Goal: Task Accomplishment & Management: Use online tool/utility

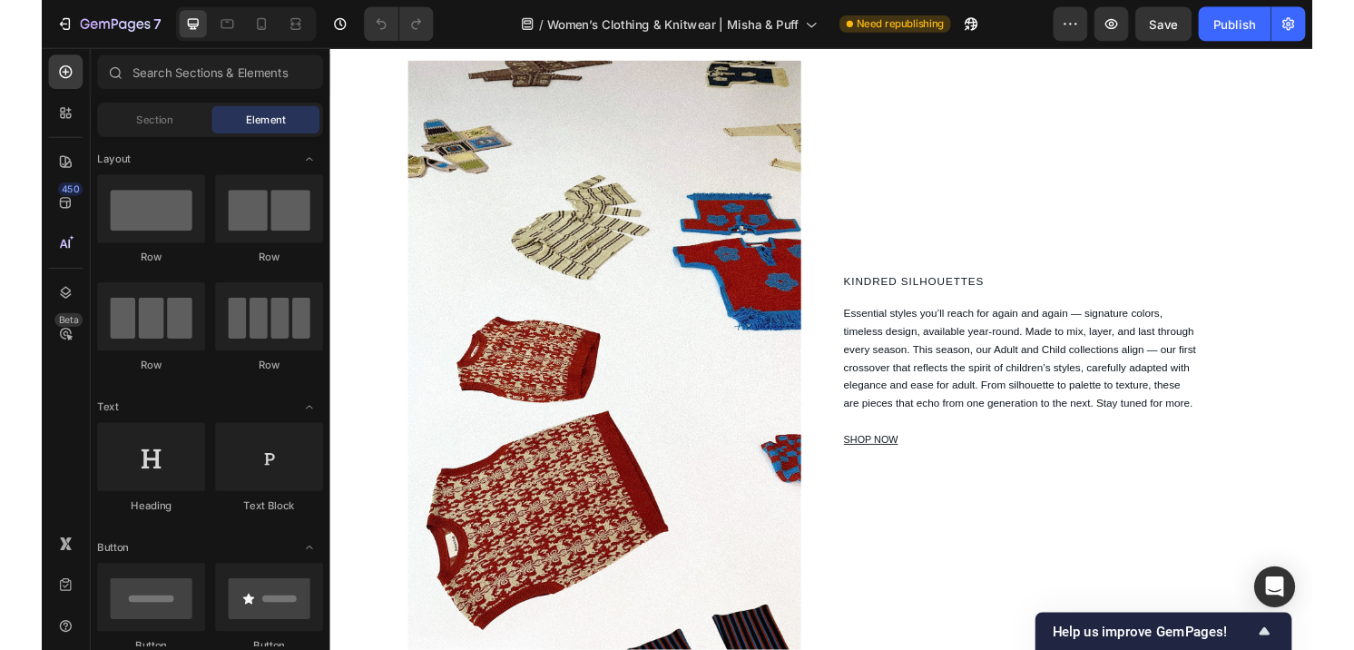
scroll to position [1557, 0]
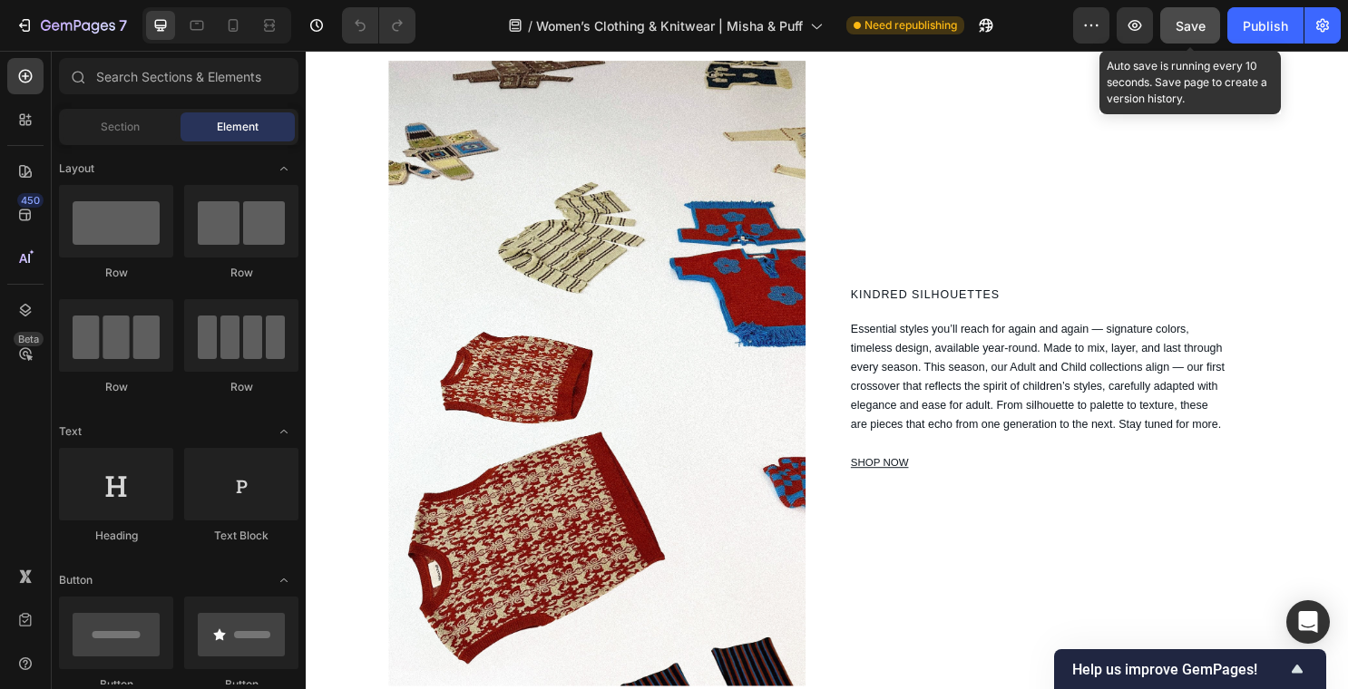
click at [1195, 33] on div "Save" at bounding box center [1191, 25] width 30 height 19
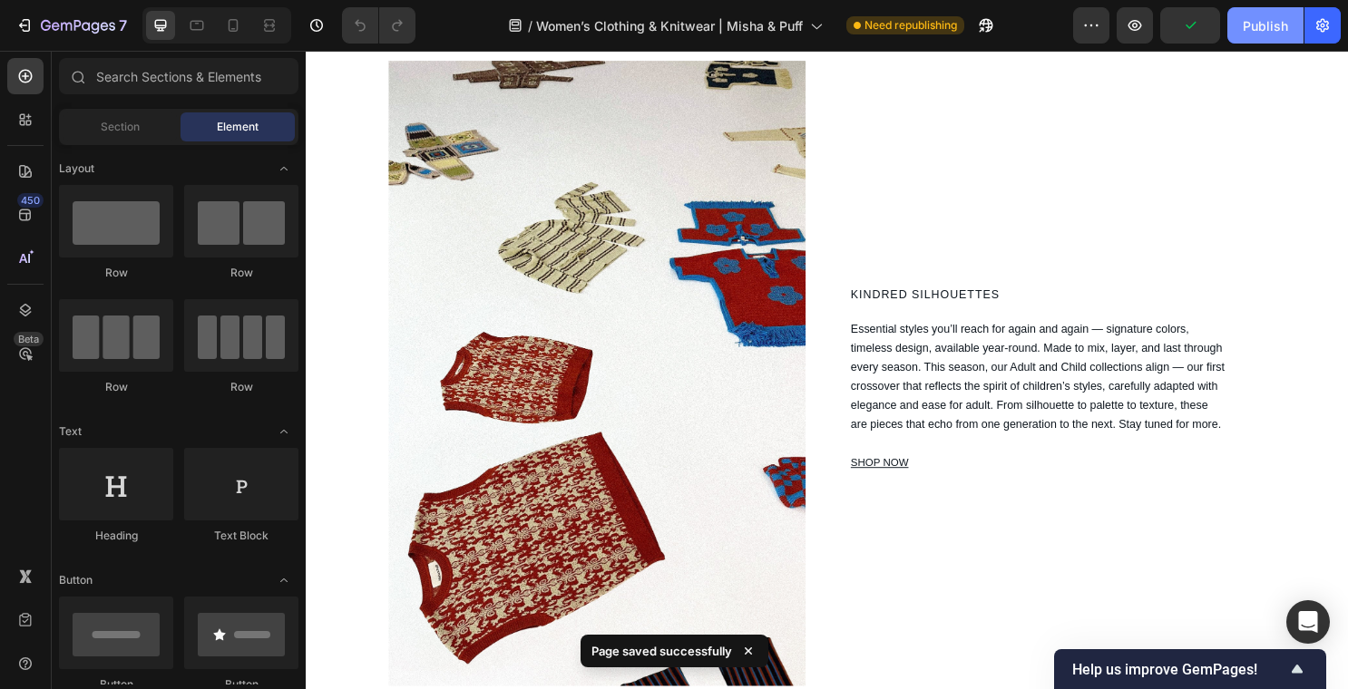
click at [1261, 21] on div "Publish" at bounding box center [1265, 25] width 45 height 19
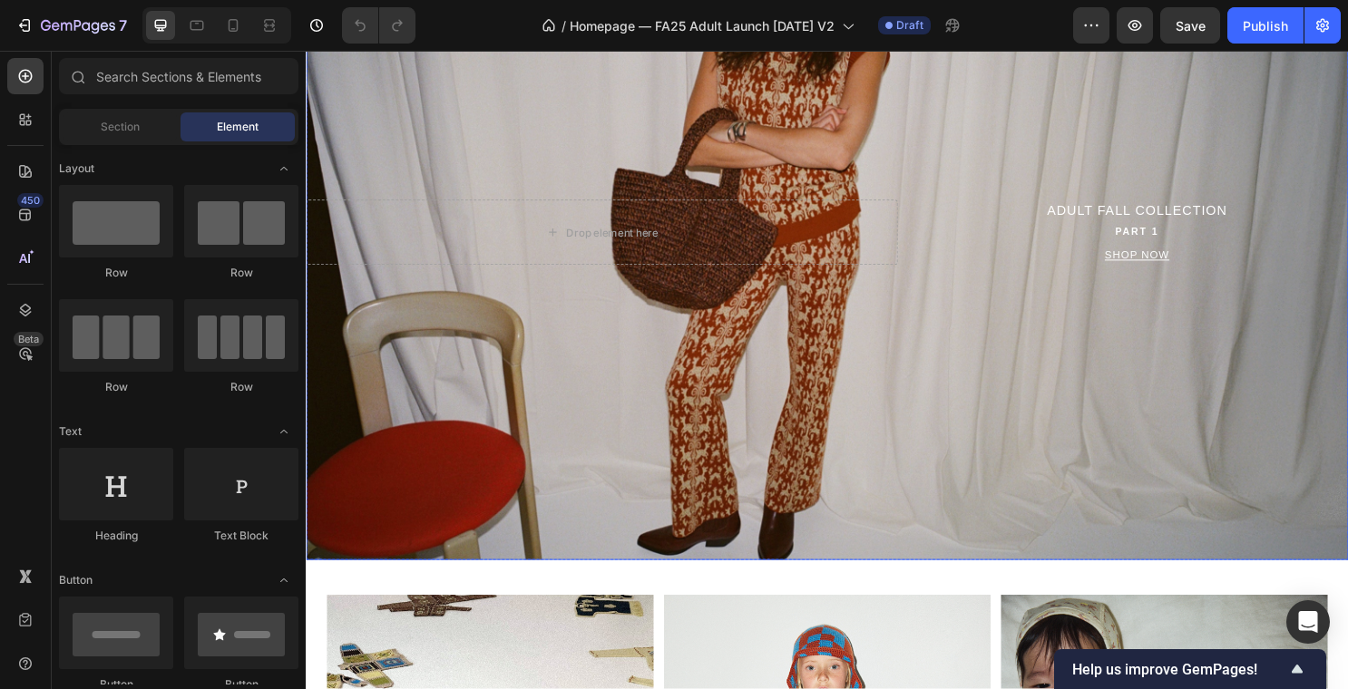
scroll to position [107, 0]
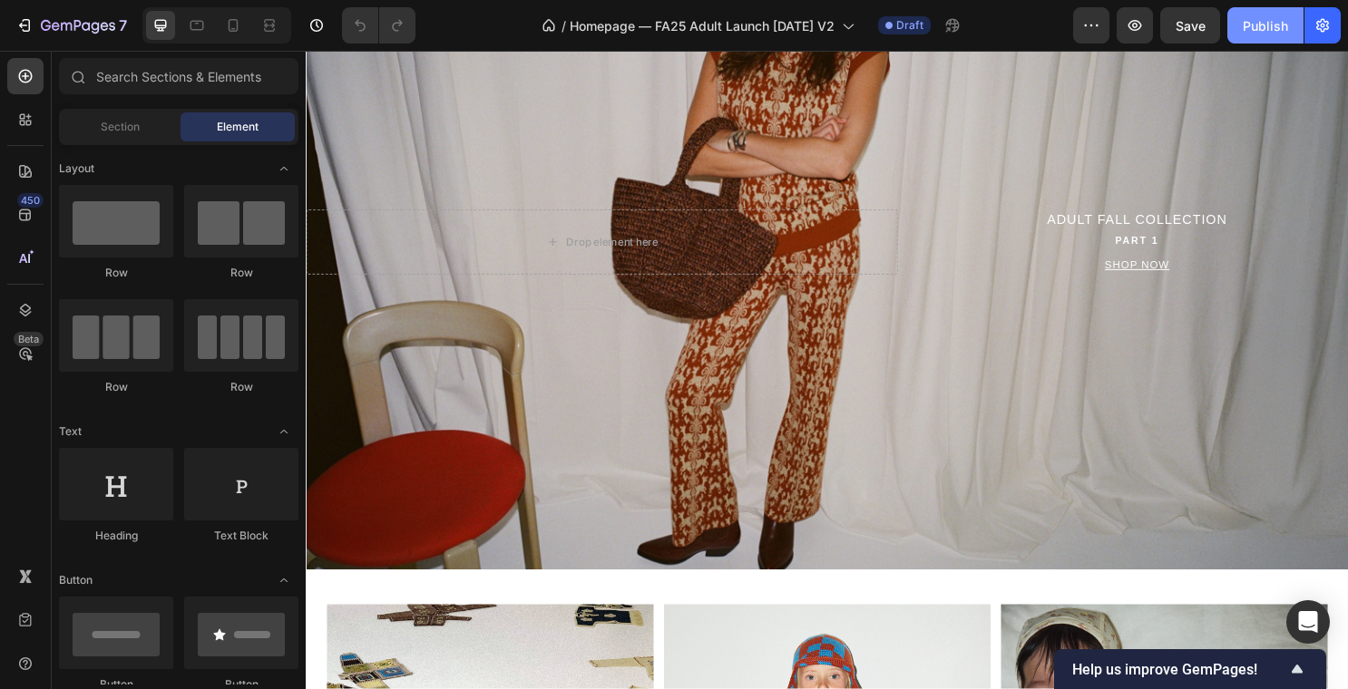
click at [1256, 16] on div "Publish" at bounding box center [1265, 25] width 45 height 19
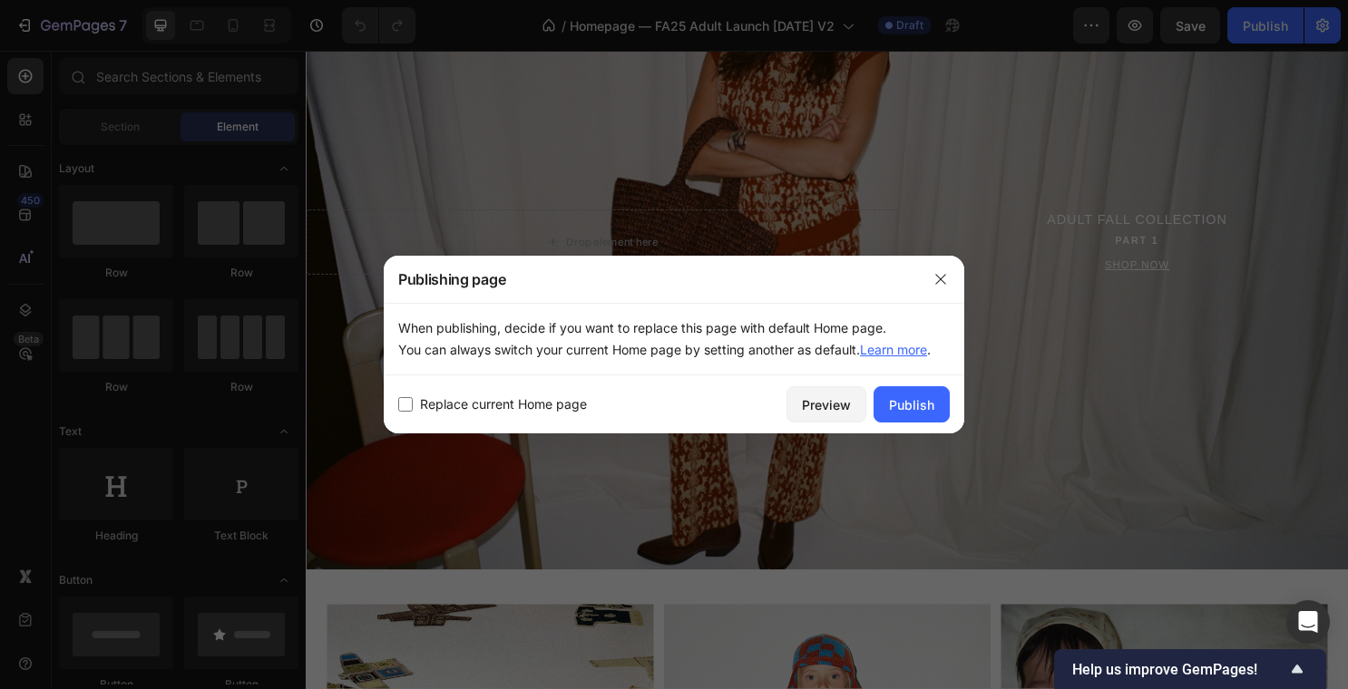
click at [555, 407] on span "Replace current Home page" at bounding box center [503, 405] width 167 height 22
checkbox input "true"
click at [894, 403] on div "Publish" at bounding box center [911, 405] width 45 height 19
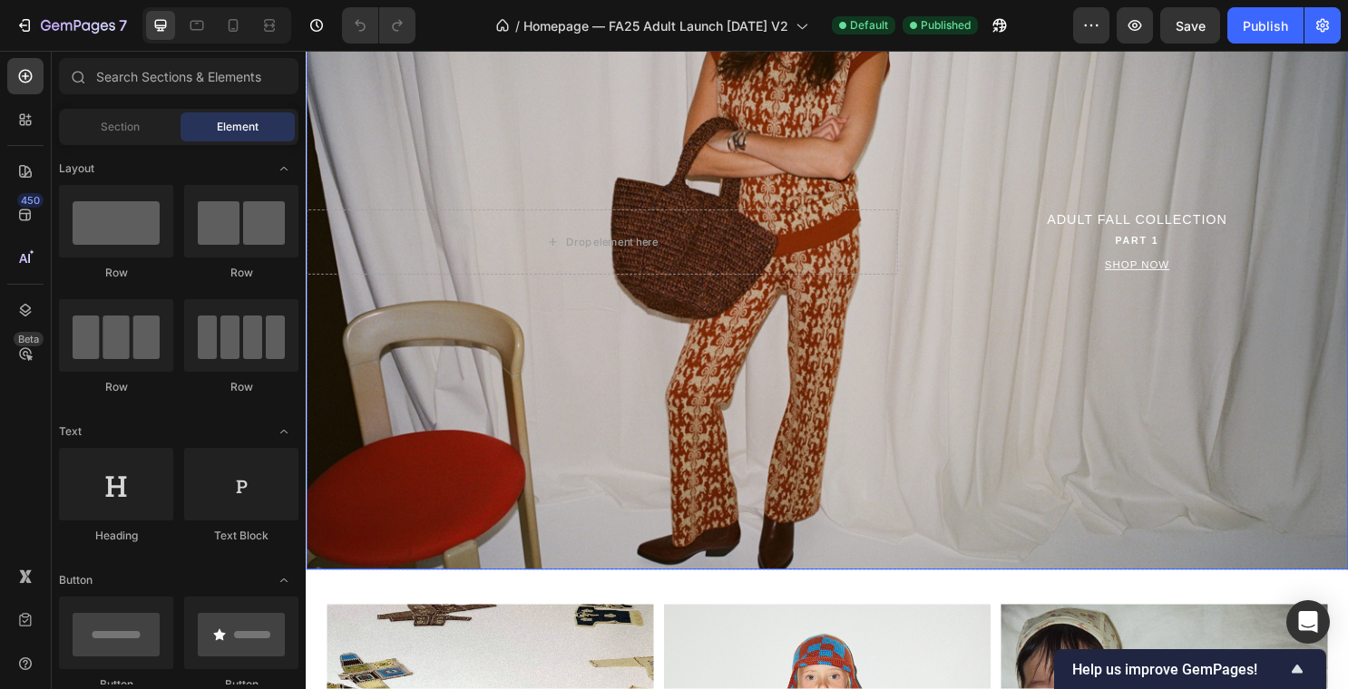
click at [446, 391] on div "Overlay" at bounding box center [850, 287] width 1089 height 612
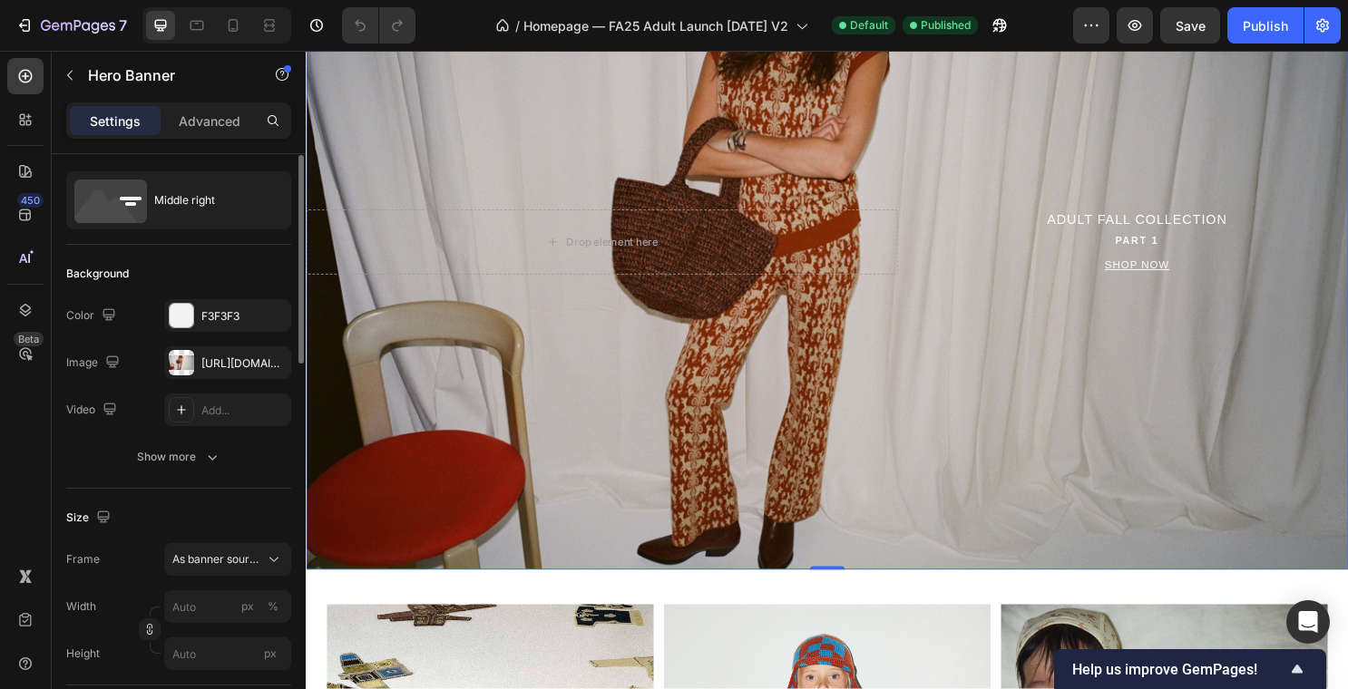
scroll to position [12, 0]
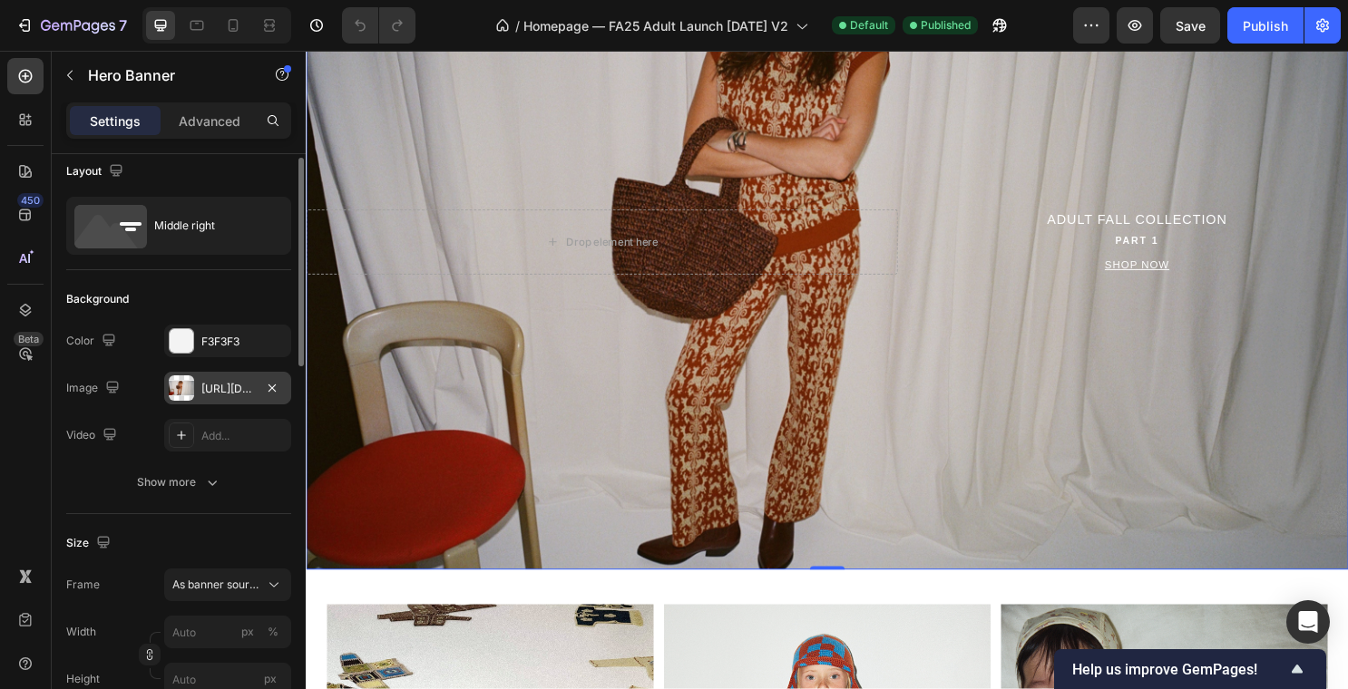
click at [229, 386] on div "https://cdn.shopify.com/s/files/1/0220/8736/files/gempages_557305364022821686-d…" at bounding box center [227, 389] width 53 height 16
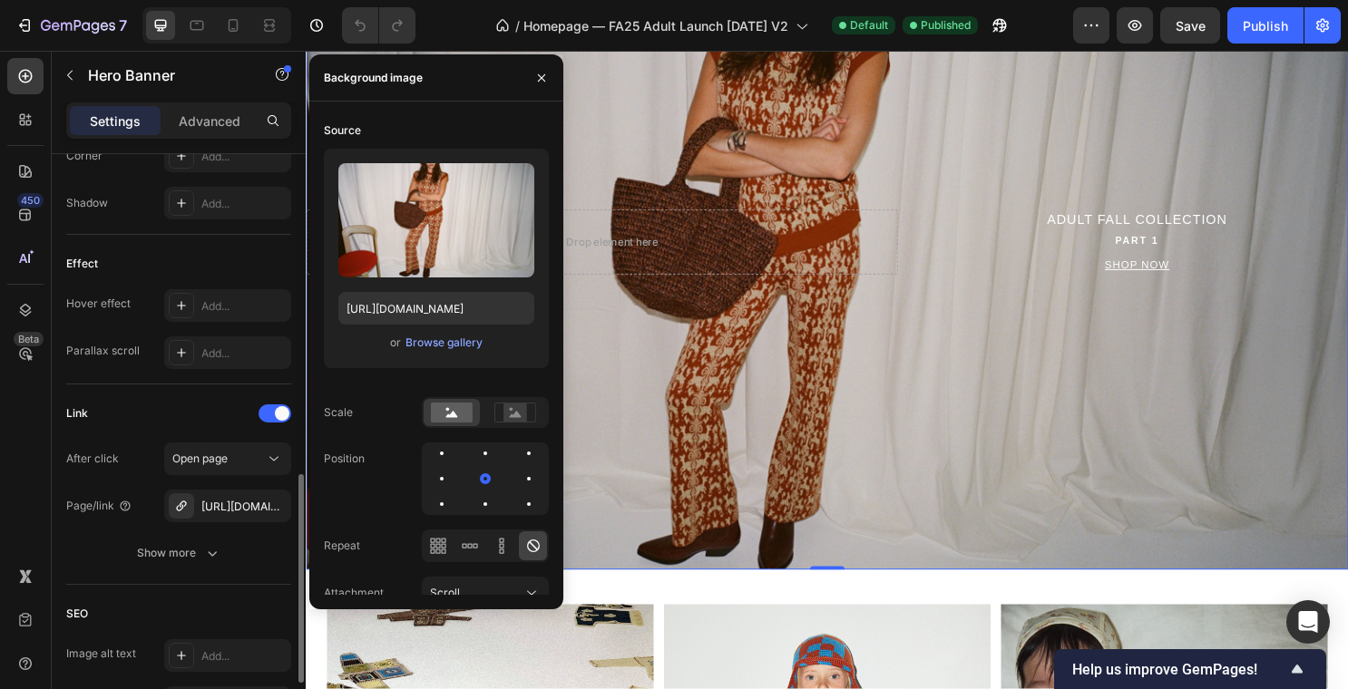
scroll to position [940, 0]
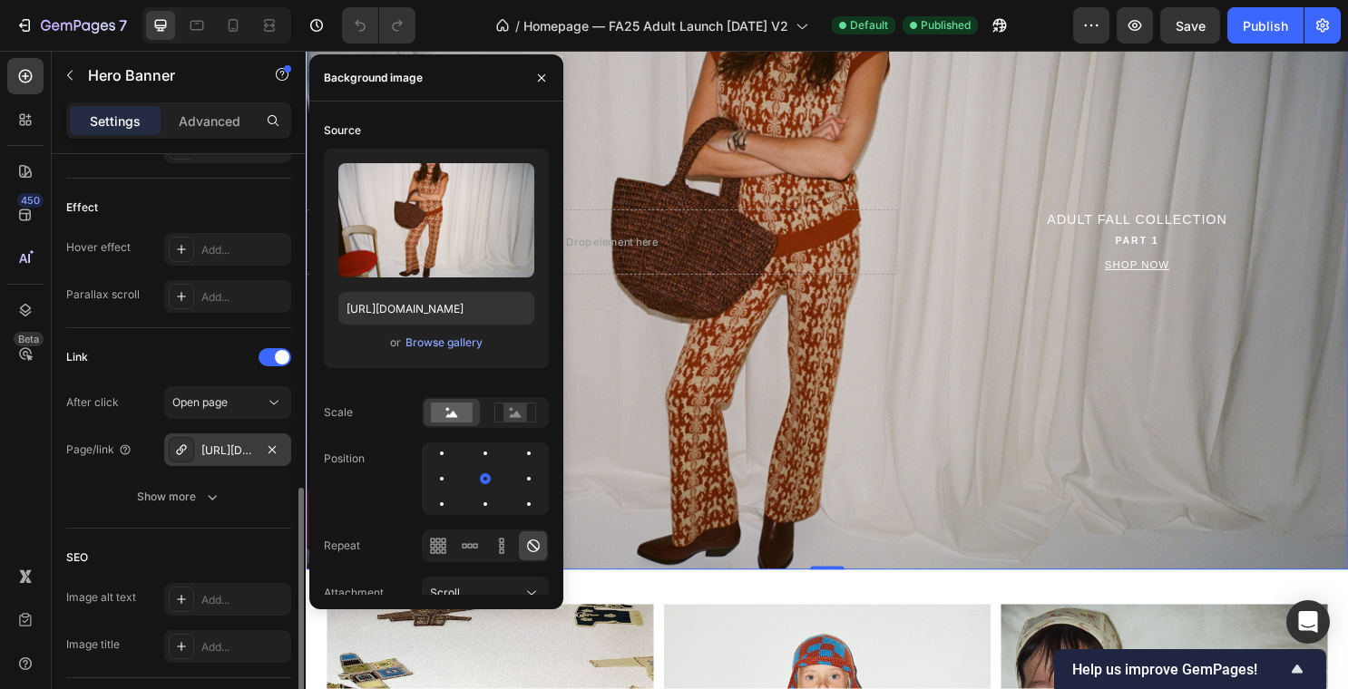
click at [222, 452] on div "https://shop.misha-and-puff.com/child-fall" at bounding box center [227, 451] width 53 height 16
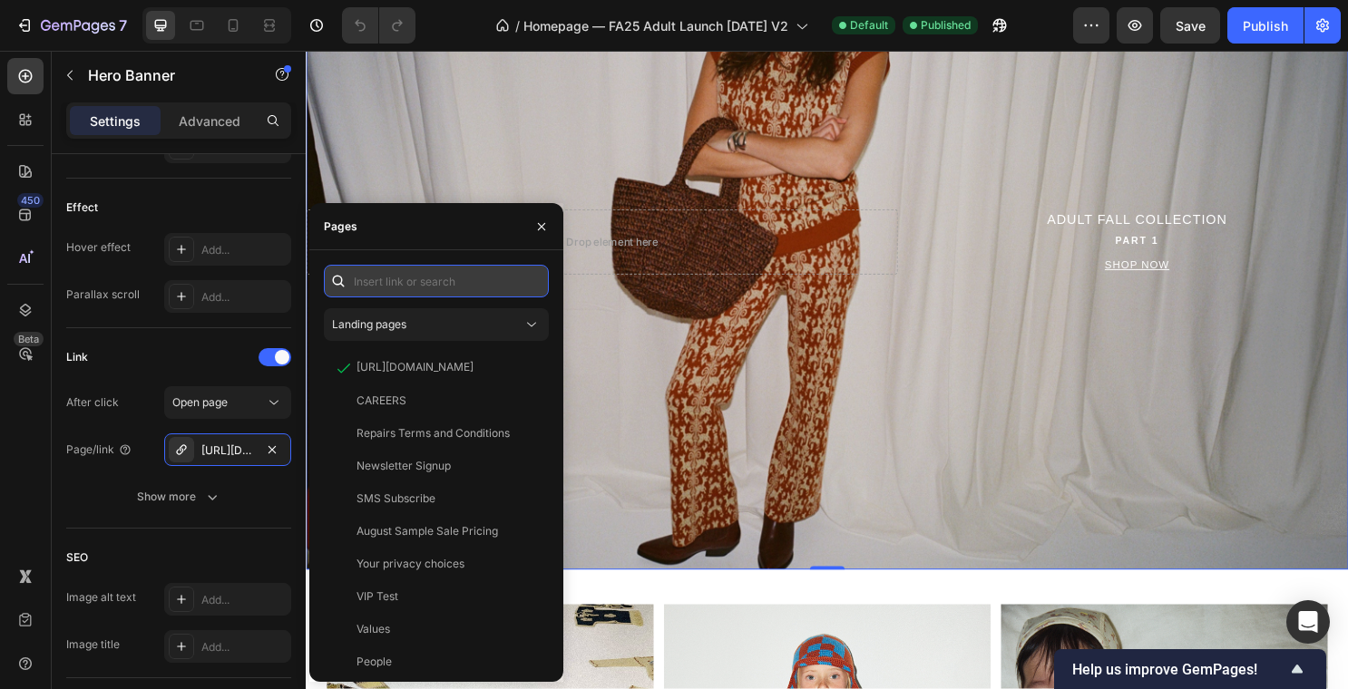
click at [416, 279] on input "text" at bounding box center [436, 281] width 225 height 33
paste input "https://shop.misha-and-puff.com/collections/adult-fall"
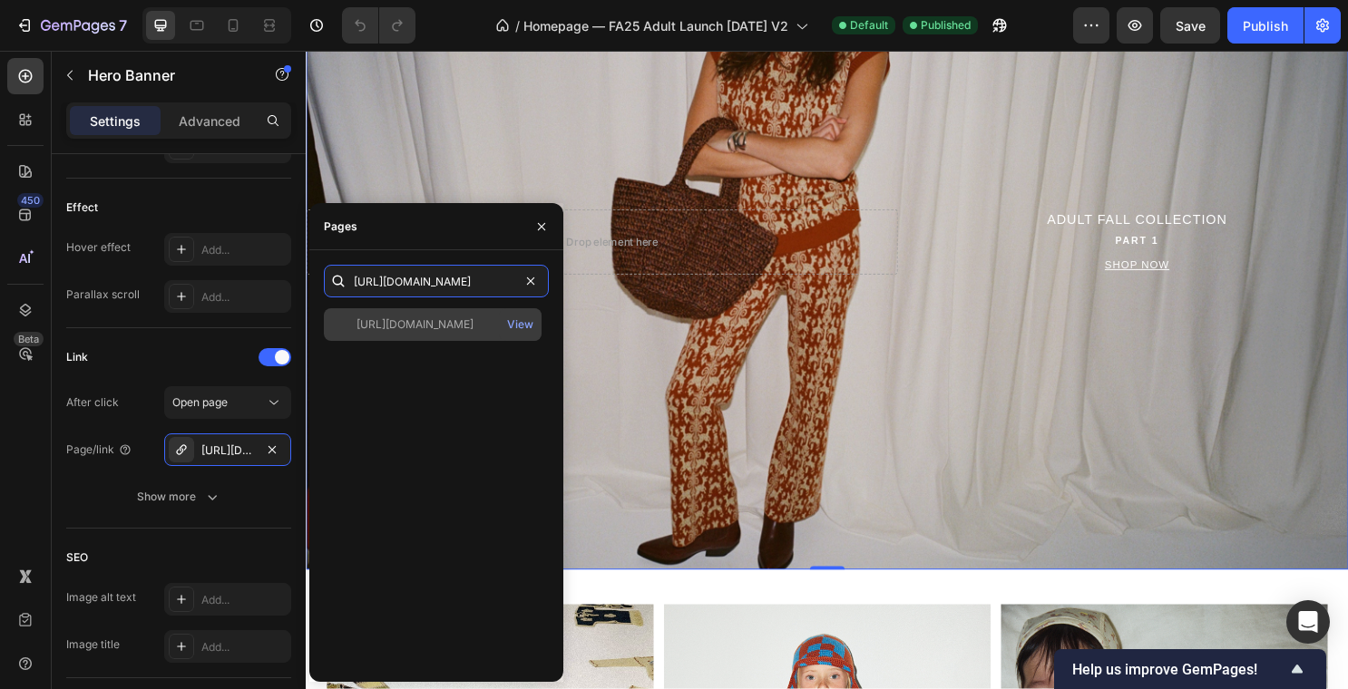
type input "https://shop.misha-and-puff.com/collections/adult-fall"
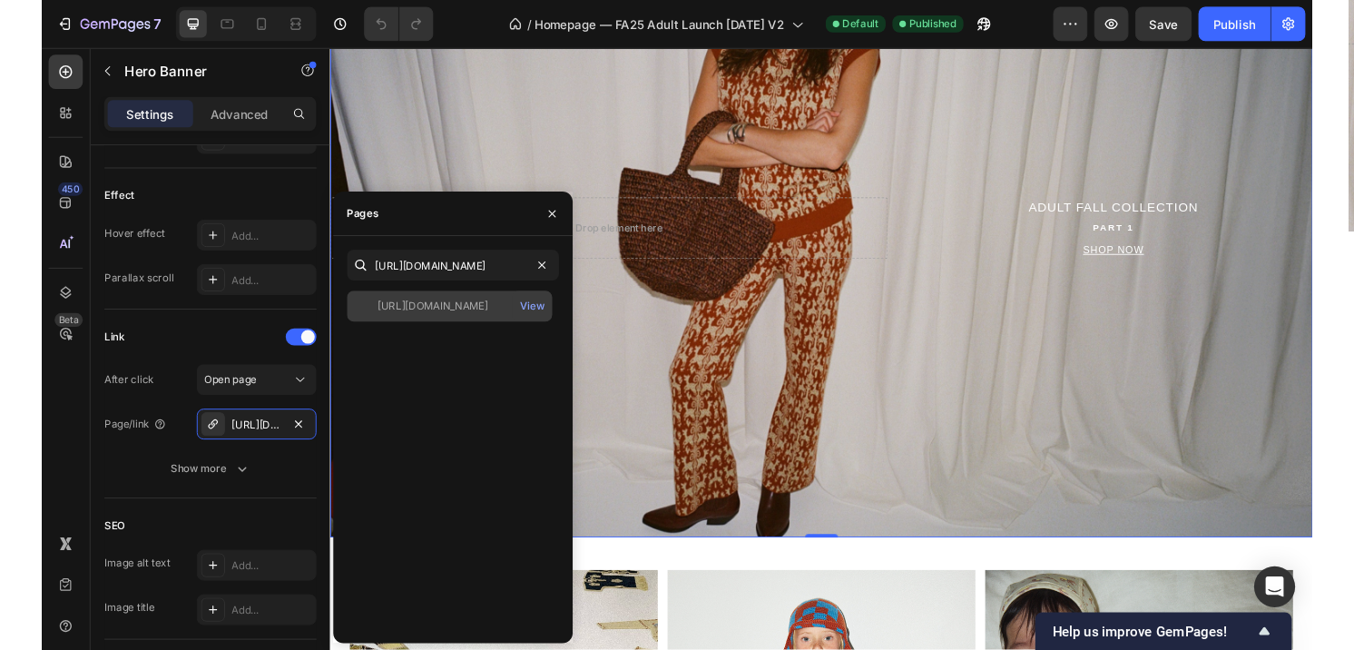
scroll to position [0, 0]
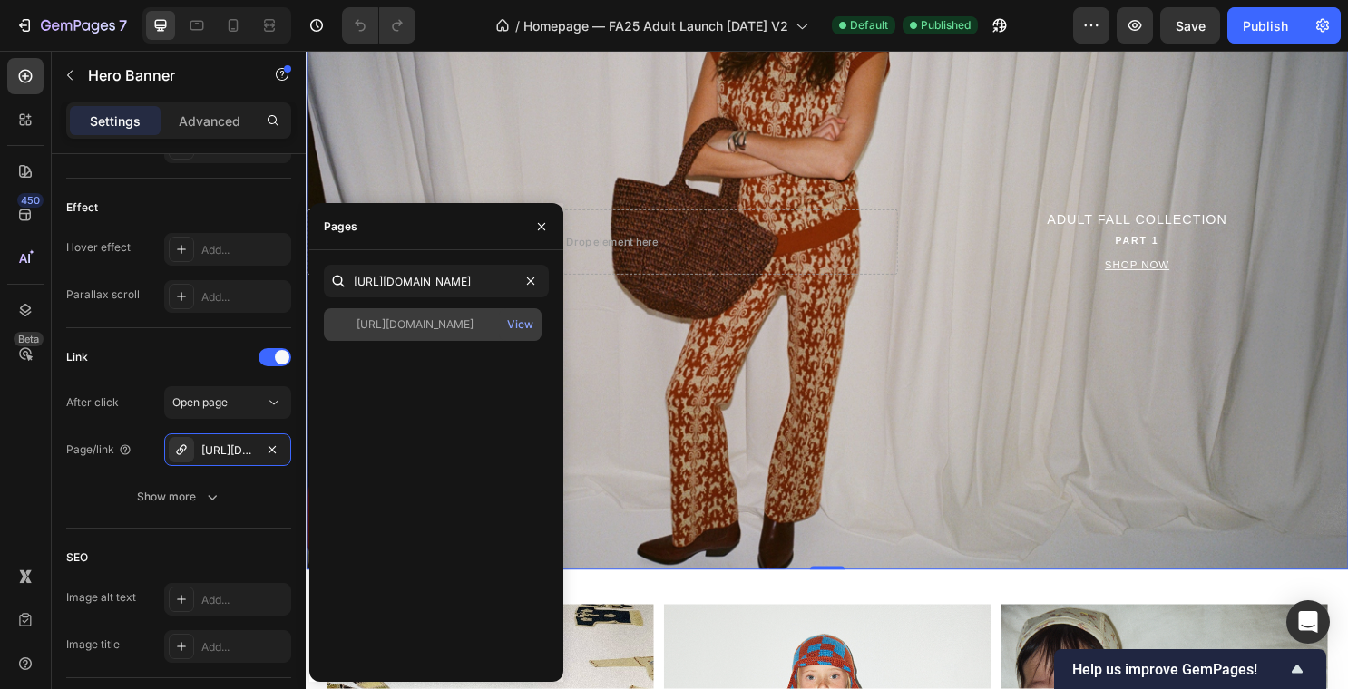
click at [415, 324] on div "https://shop.misha-and-puff.com/collections/adult-fall" at bounding box center [415, 325] width 117 height 16
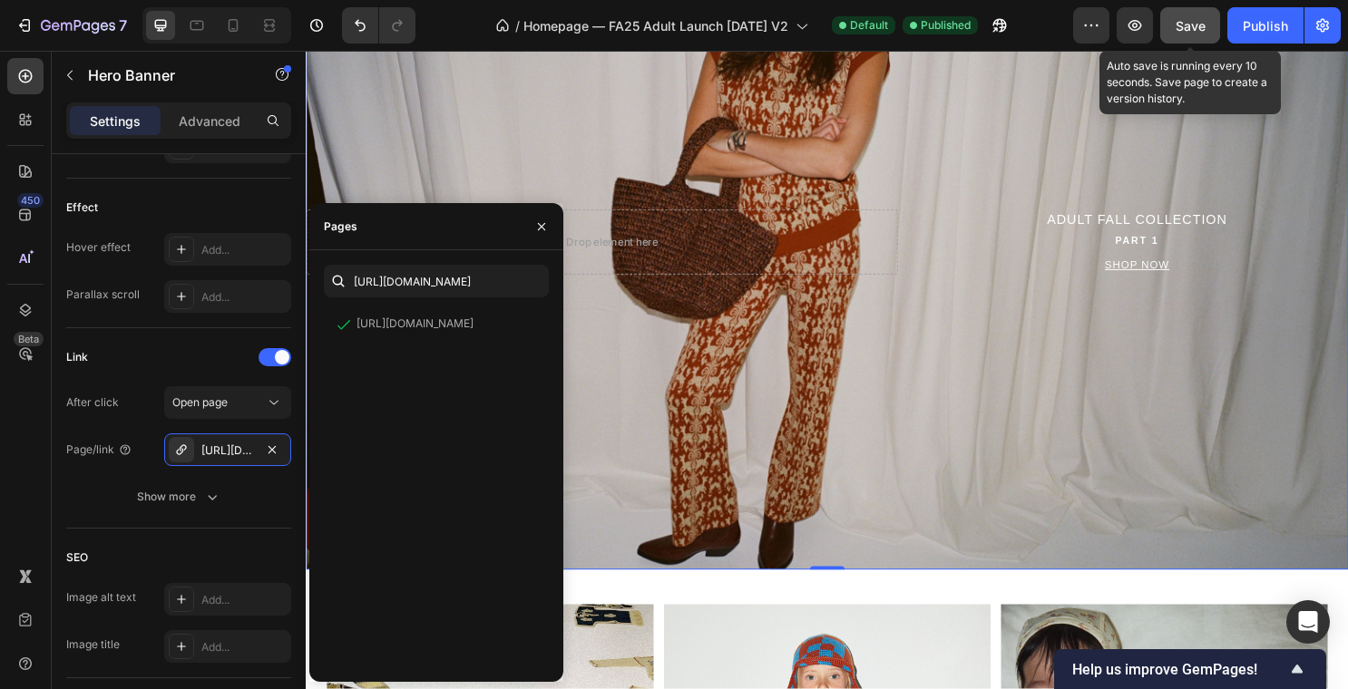
click at [1195, 24] on span "Save" at bounding box center [1191, 25] width 30 height 15
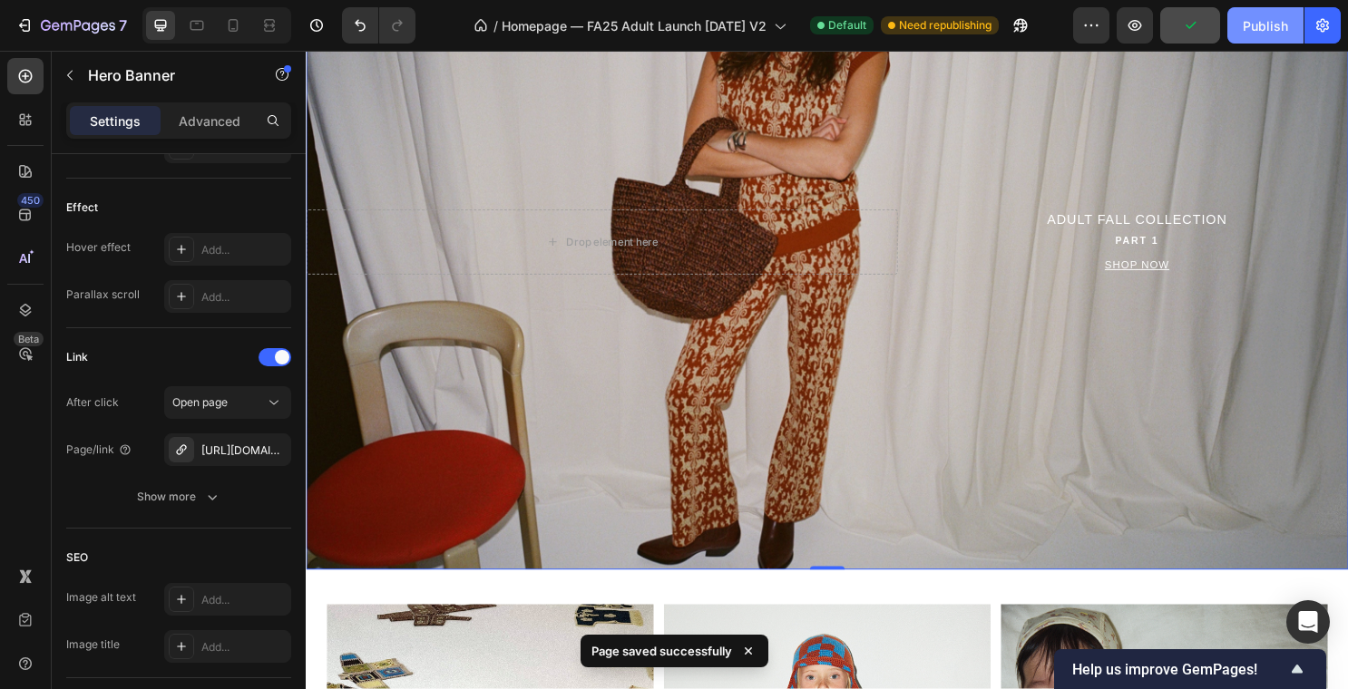
click at [1256, 24] on div "Publish" at bounding box center [1265, 25] width 45 height 19
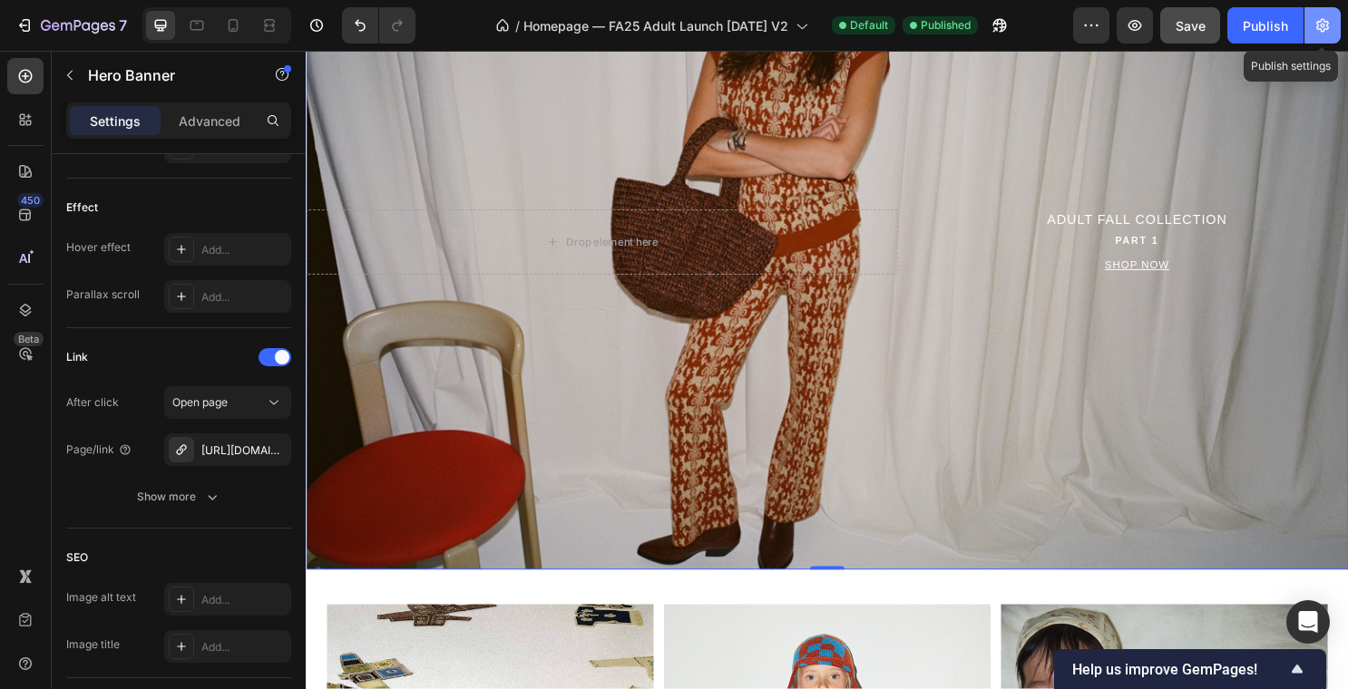
click at [1318, 25] on icon "button" at bounding box center [1322, 26] width 13 height 14
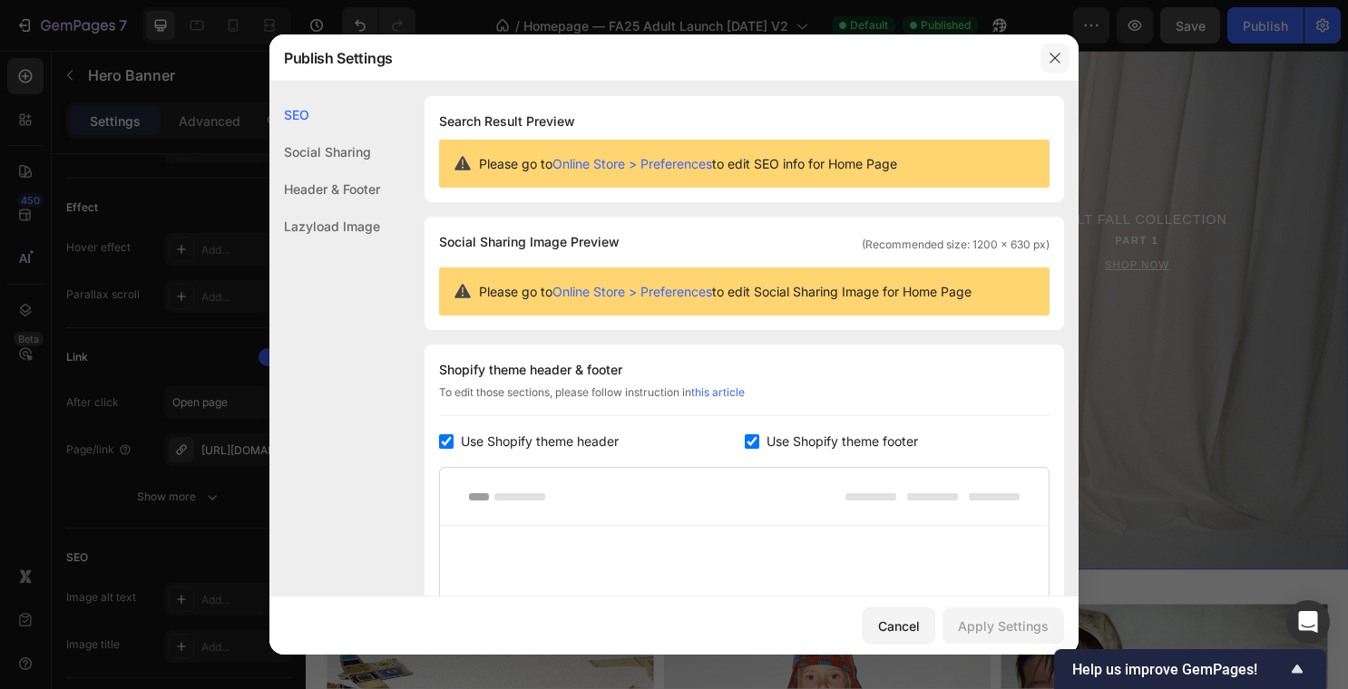
drag, startPoint x: 1055, startPoint y: 59, endPoint x: 791, endPoint y: 4, distance: 269.7
click at [1055, 59] on icon "button" at bounding box center [1055, 58] width 15 height 15
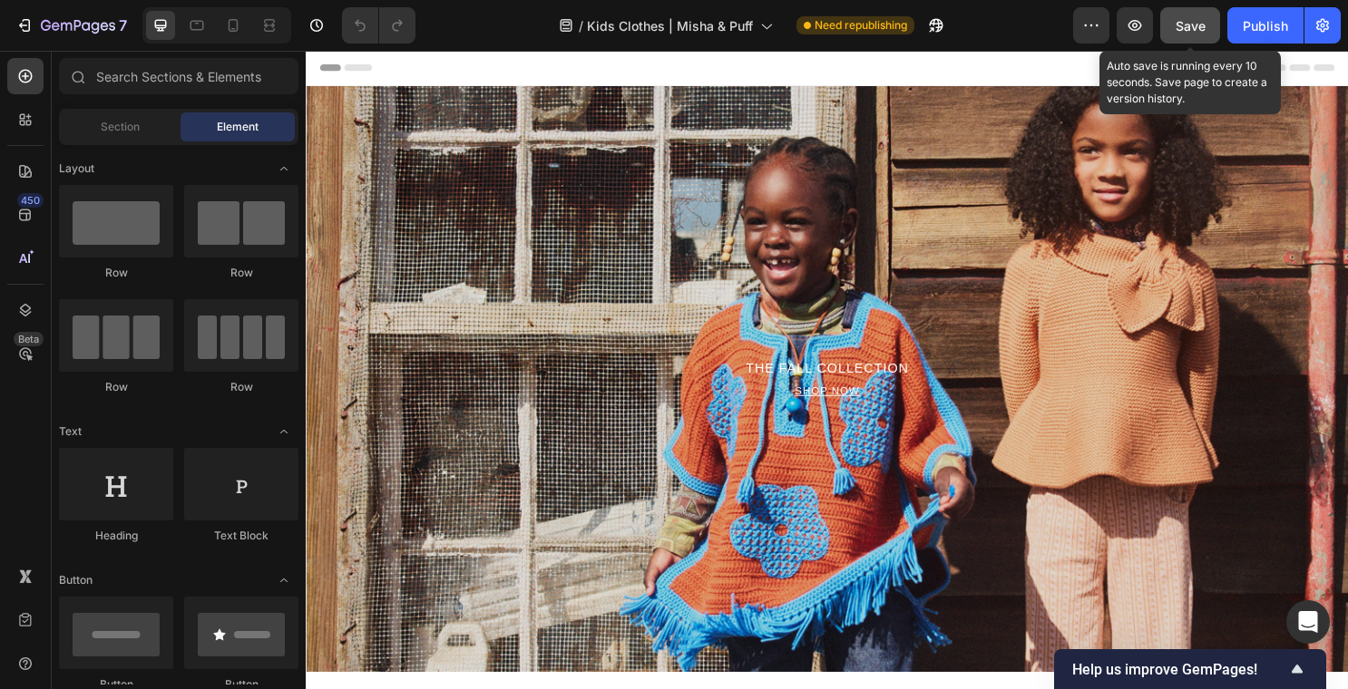
click at [1168, 23] on button "Save" at bounding box center [1190, 25] width 60 height 36
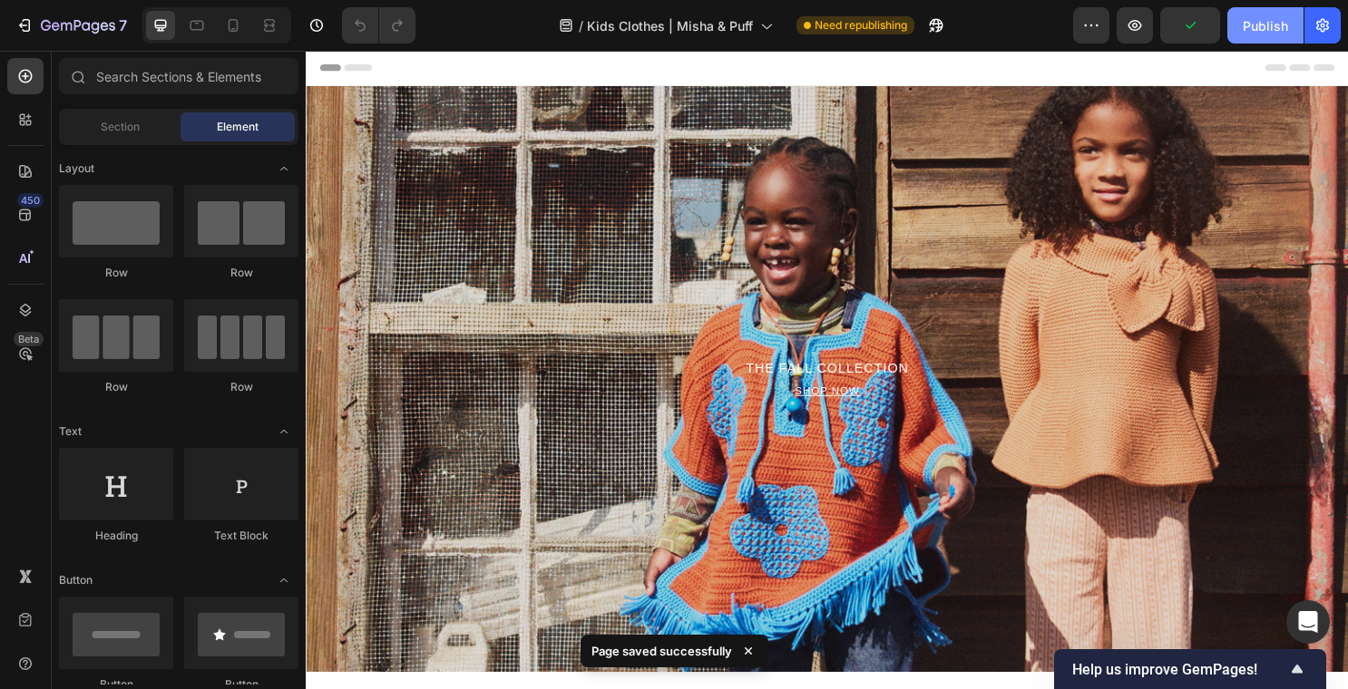
click at [1267, 21] on div "Publish" at bounding box center [1265, 25] width 45 height 19
